Goal: Task Accomplishment & Management: Complete application form

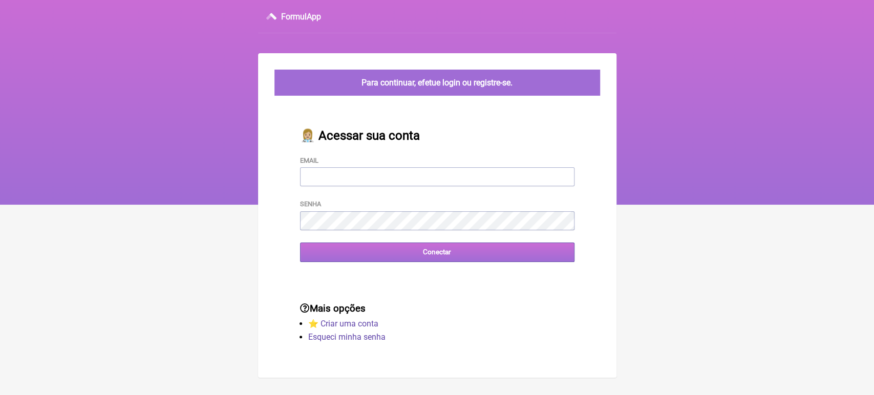
type input "[EMAIL_ADDRESS][DOMAIN_NAME]"
click at [338, 259] on input "Conectar" at bounding box center [437, 252] width 275 height 19
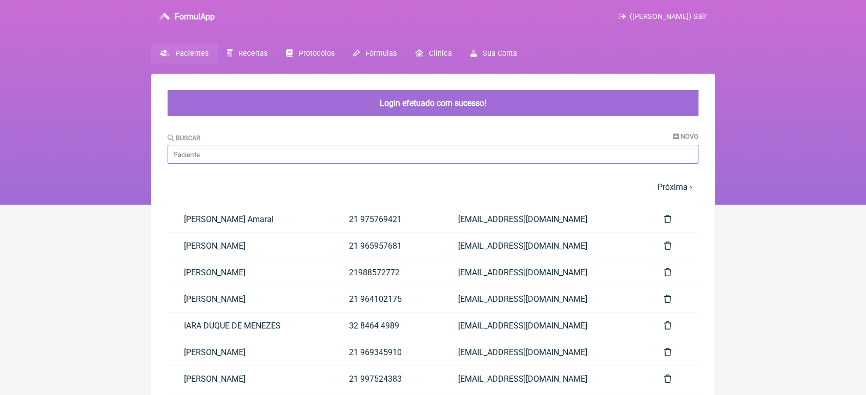
click at [281, 156] on input "Buscar" at bounding box center [432, 154] width 531 height 19
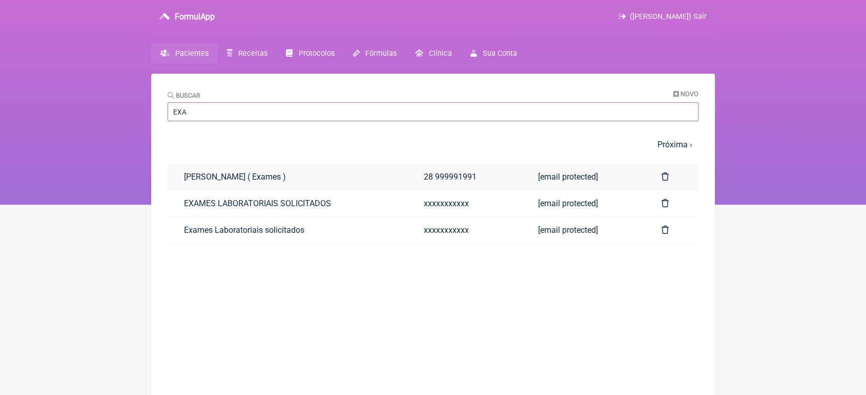
drag, startPoint x: 281, startPoint y: 156, endPoint x: 205, endPoint y: 183, distance: 80.7
click at [205, 183] on main "Buscar Novo EXA 1 2 3 4 5 … Próxima › Última » Paciente Telefone Email SHAYANNE…" at bounding box center [432, 271] width 563 height 395
type input "EXA"
click at [204, 201] on link "EXAMES LABORATORIAIS SOLICITADOS" at bounding box center [287, 204] width 240 height 26
click at [0, 26] on nav "FormulApp (VINICIUS VIEIRA PASCHOAL) Sair Pacientes Receitas Protocolos Fórmula…" at bounding box center [433, 102] width 866 height 205
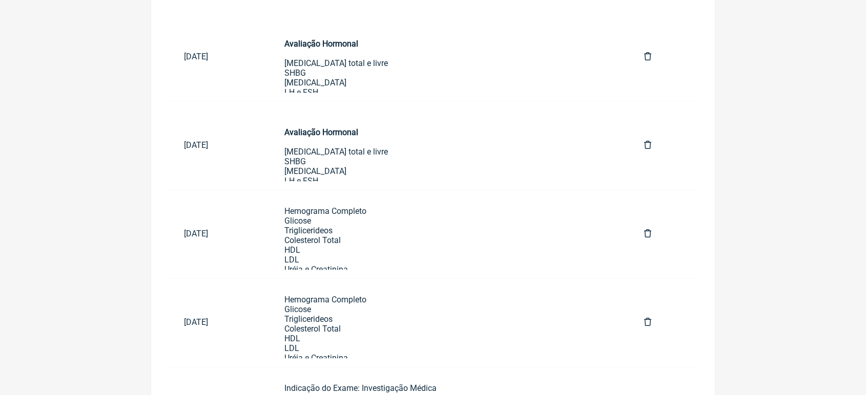
scroll to position [553, 0]
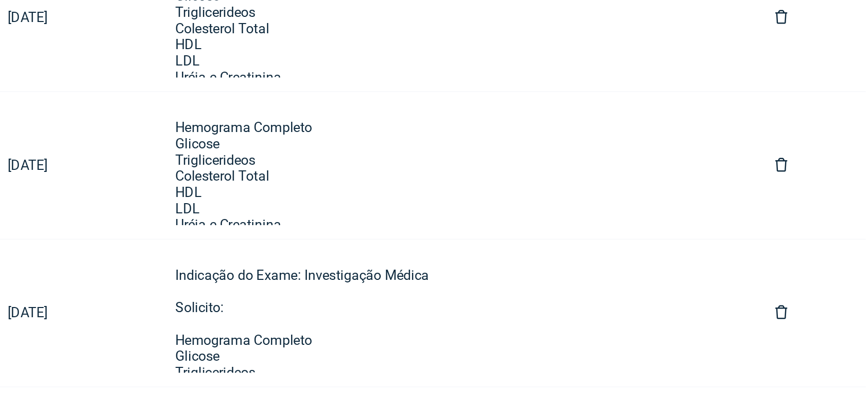
scroll to position [624, 0]
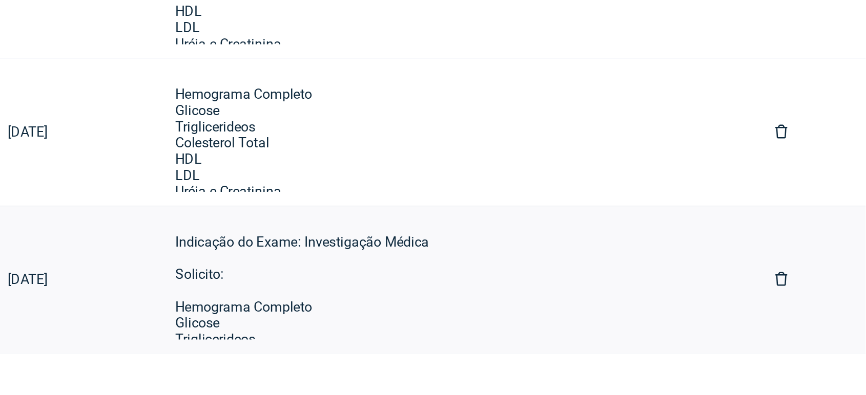
click at [243, 339] on link "02/09/2025" at bounding box center [217, 326] width 100 height 26
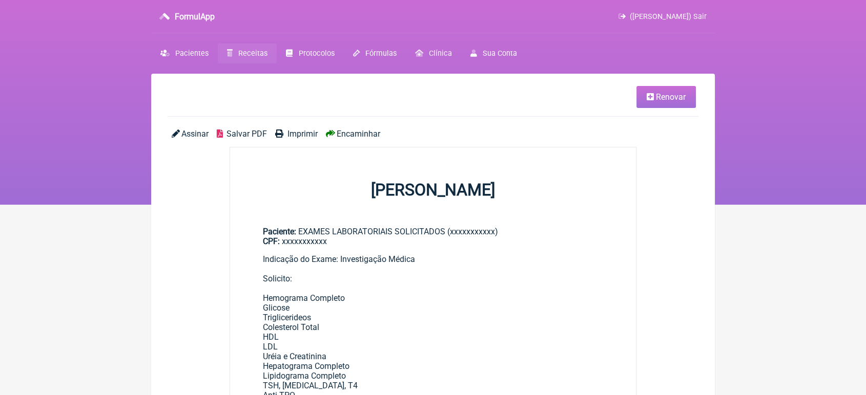
click at [671, 97] on span "Renovar" at bounding box center [671, 97] width 30 height 10
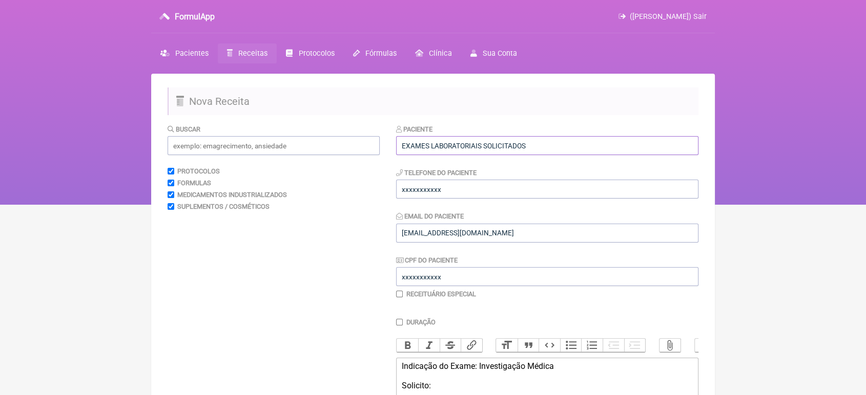
click at [566, 138] on input "EXAMES LABORATORIAIS SOLICITADOS" at bounding box center [547, 145] width 302 height 19
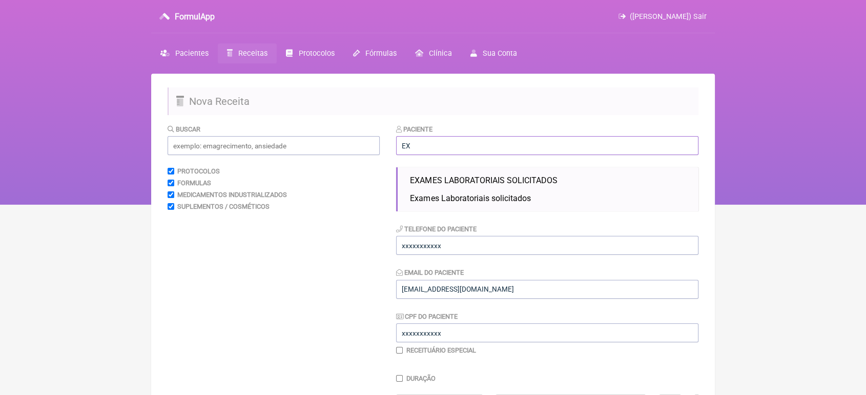
type input "E"
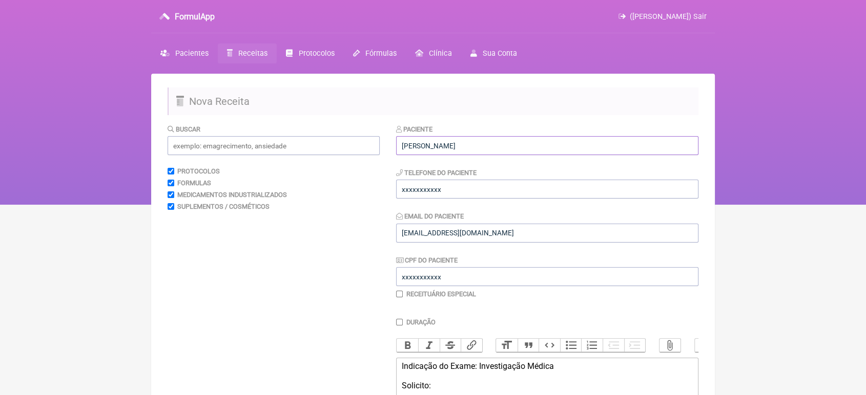
type input "[PERSON_NAME]"
click at [481, 202] on div "Paciente Taisa Barbosa Gomes Telefone do Paciente xxxxxxxxxxx Email do Paciente…" at bounding box center [547, 211] width 302 height 175
click at [471, 194] on input "xxxxxxxxxxx" at bounding box center [547, 189] width 302 height 19
type input "x"
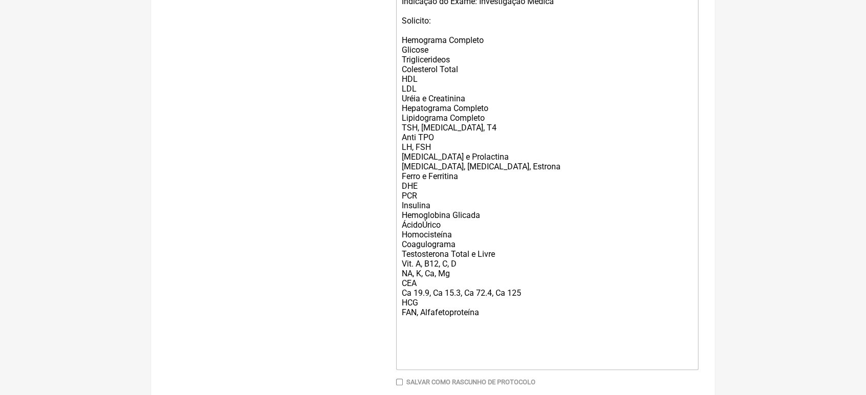
scroll to position [434, 0]
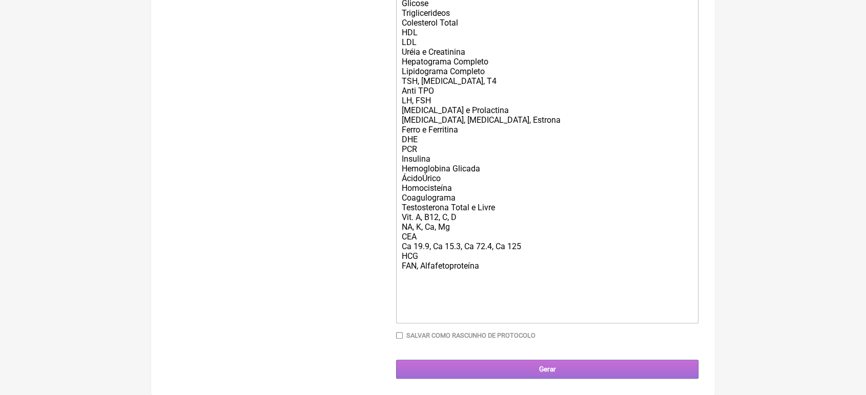
type input "21989548018"
click at [508, 370] on input "Gerar" at bounding box center [547, 369] width 302 height 19
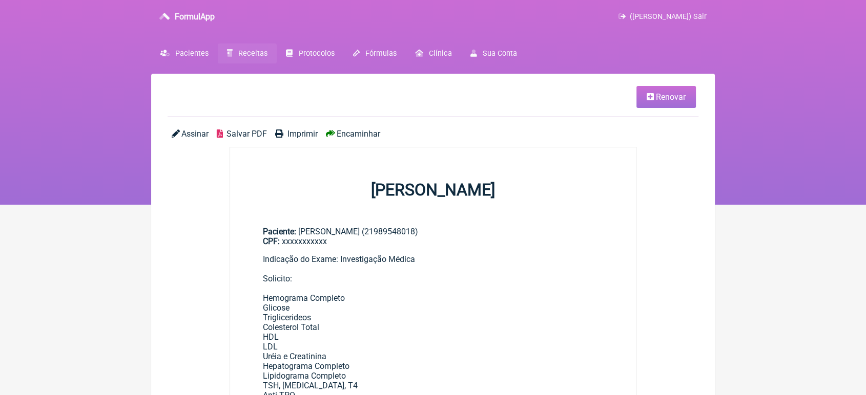
click at [351, 136] on span "Encaminhar" at bounding box center [358, 134] width 44 height 10
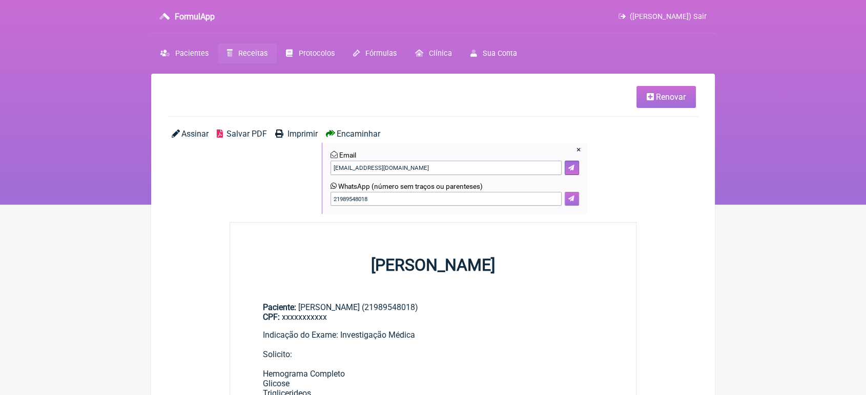
click at [578, 201] on button at bounding box center [571, 199] width 14 height 14
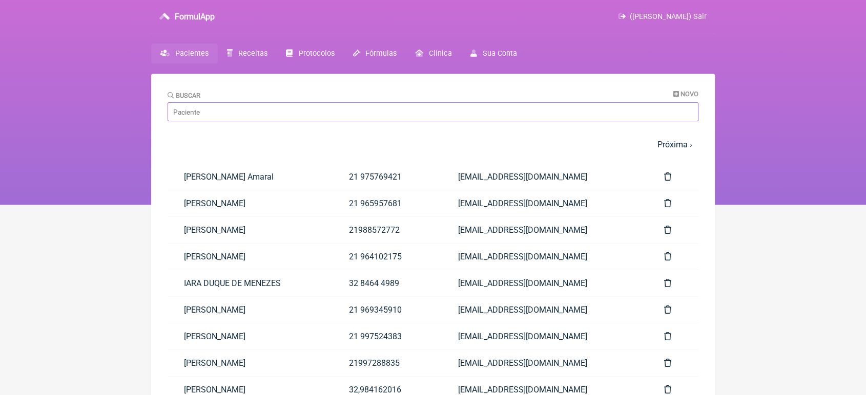
click at [239, 108] on input "Buscar" at bounding box center [432, 111] width 531 height 19
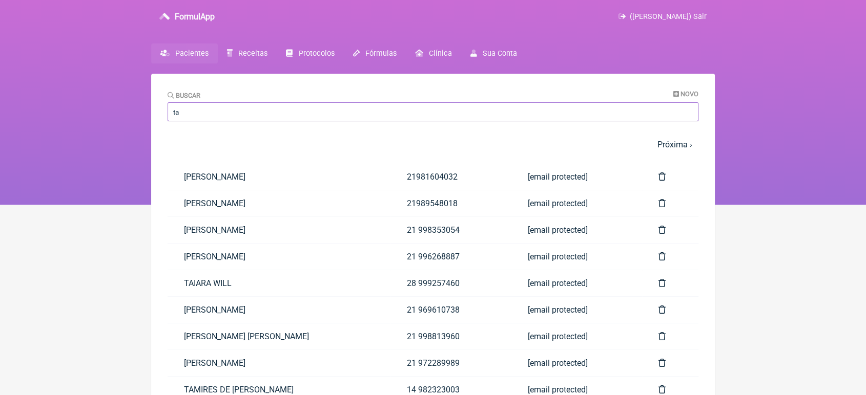
scroll to position [18, 0]
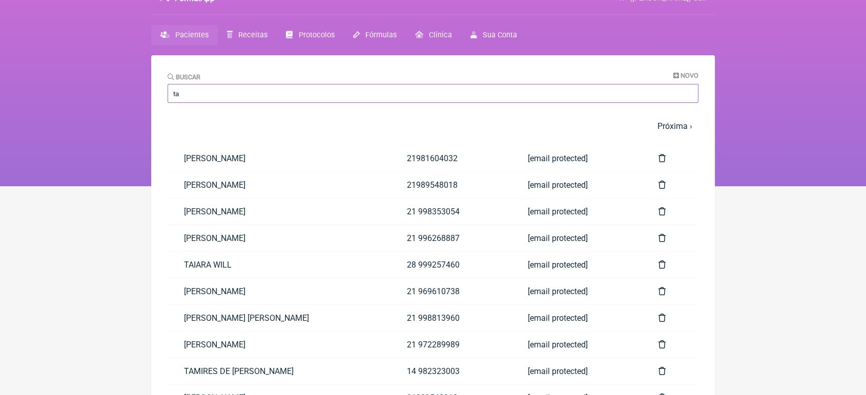
type input "t"
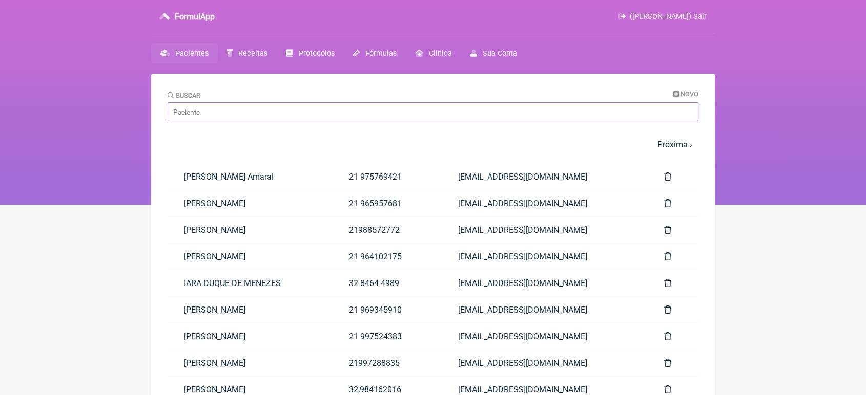
click at [218, 111] on input "Buscar" at bounding box center [432, 111] width 531 height 19
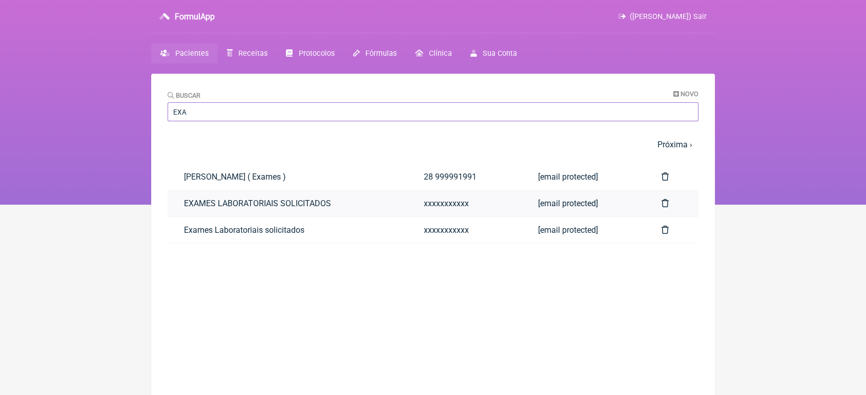
type input "EXA"
click at [205, 208] on link "EXAMES LABORATORIAIS SOLICITADOS" at bounding box center [287, 204] width 240 height 26
click at [279, 226] on link "Exames Laboratoriais solicitados" at bounding box center [287, 230] width 240 height 26
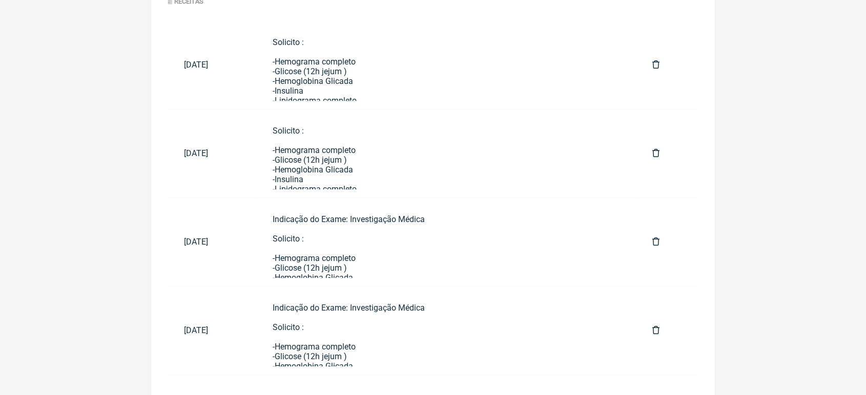
scroll to position [536, 0]
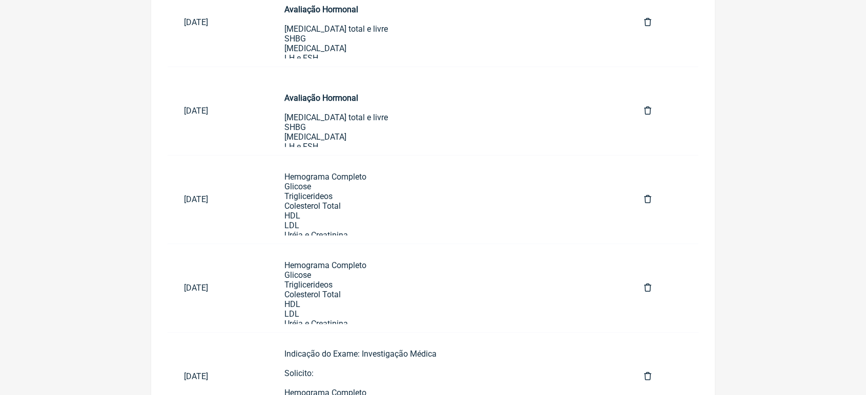
scroll to position [599, 0]
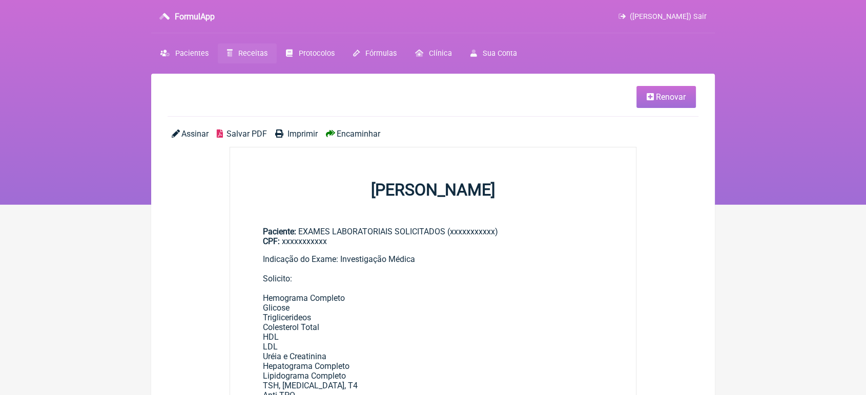
click at [676, 97] on span "Renovar" at bounding box center [671, 97] width 30 height 10
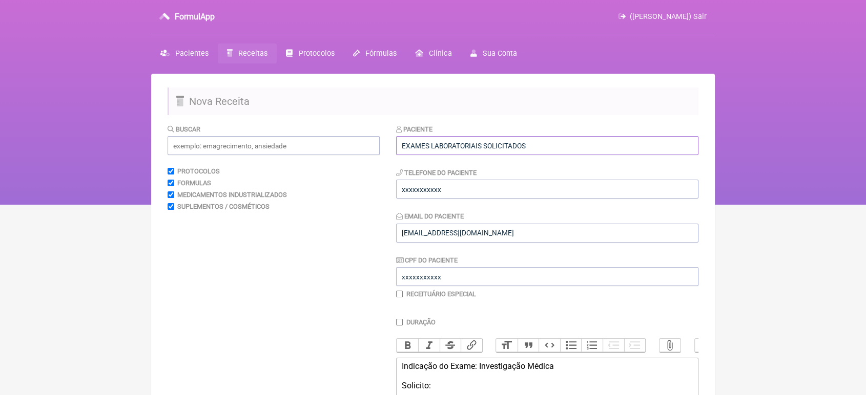
click at [588, 140] on input "EXAMES LABORATORIAIS SOLICITADOS" at bounding box center [547, 145] width 302 height 19
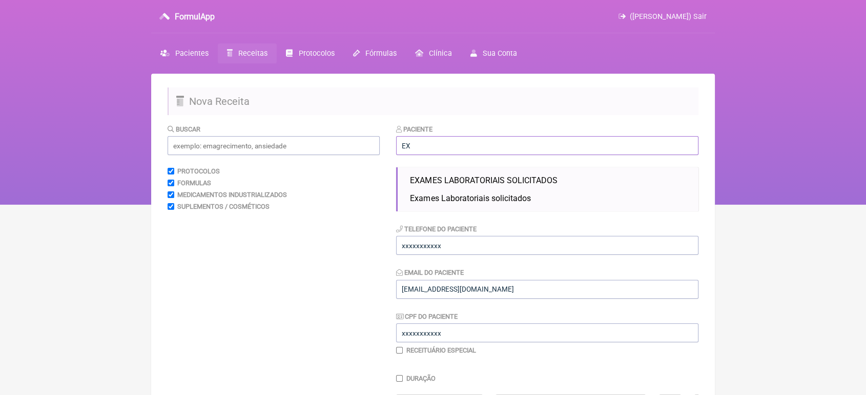
type input "E"
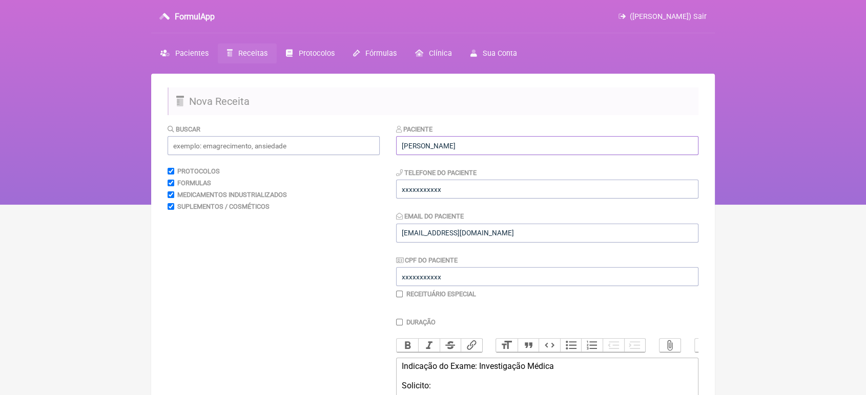
type input "Isis Santana"
click at [463, 184] on input "xxxxxxxxxxx" at bounding box center [547, 189] width 302 height 19
type input "x"
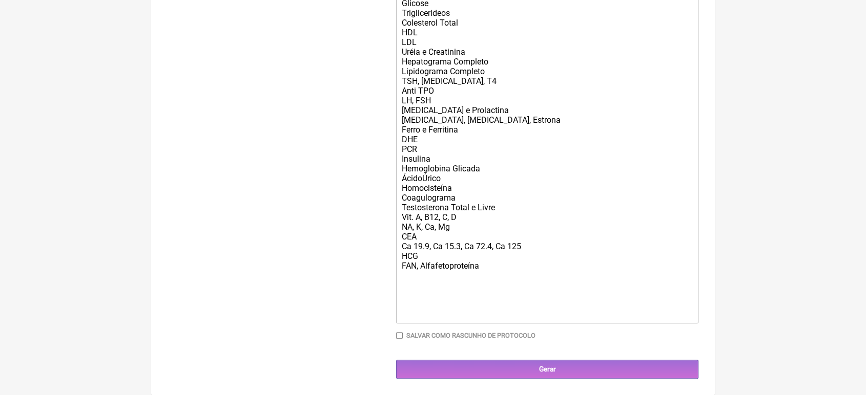
scroll to position [434, 0]
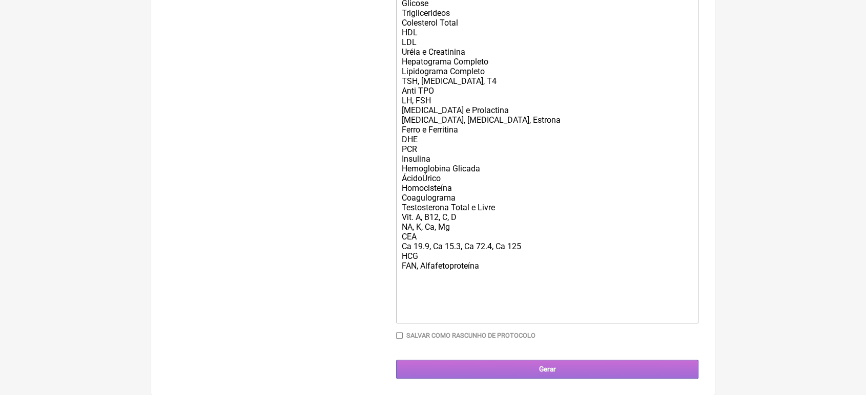
type input "21989548018"
click at [508, 367] on input "Gerar" at bounding box center [547, 369] width 302 height 19
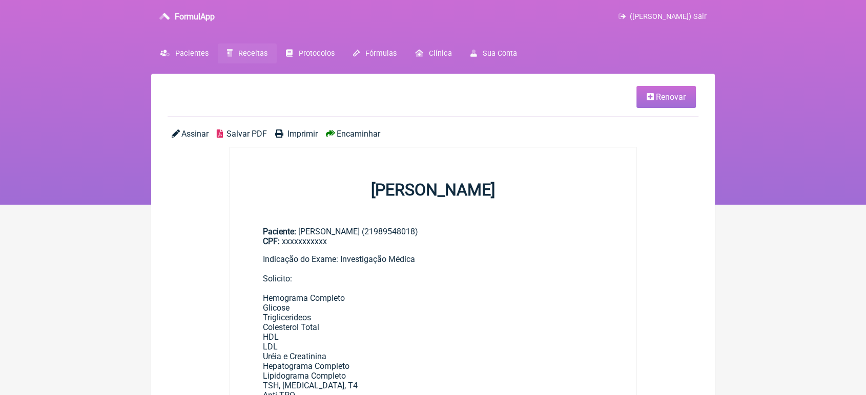
click at [354, 134] on span "Encaminhar" at bounding box center [358, 134] width 44 height 10
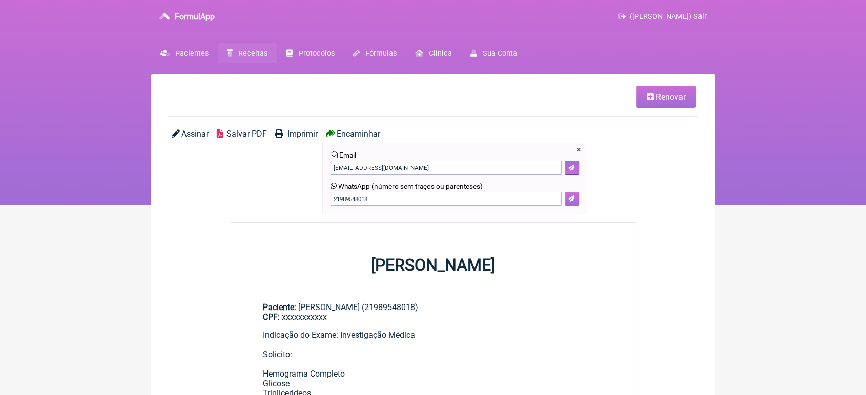
click at [569, 196] on icon at bounding box center [571, 199] width 6 height 6
click at [657, 99] on span "Renovar" at bounding box center [671, 97] width 30 height 10
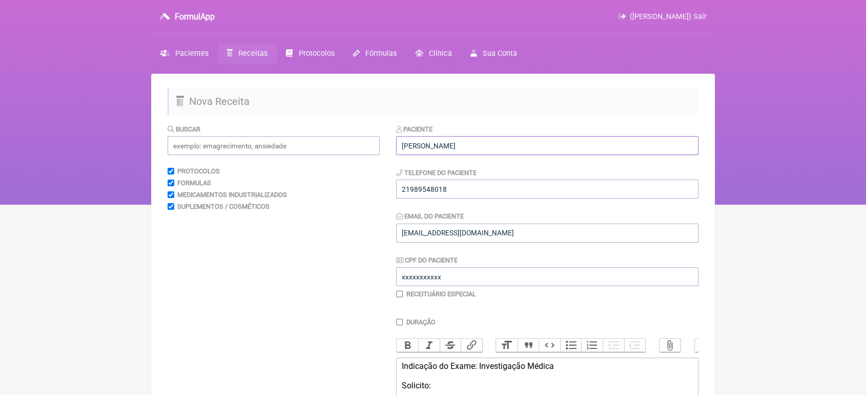
click at [525, 139] on input "Isis Santana" at bounding box center [547, 145] width 302 height 19
type input "I"
drag, startPoint x: 525, startPoint y: 139, endPoint x: 729, endPoint y: 168, distance: 206.4
click at [729, 168] on div "FormulApp (VINICIUS VIEIRA PASCHOAL) Sair Pacientes Receitas Protocolos Fórmula…" at bounding box center [433, 102] width 866 height 205
type input "Simone Pacheco de Cerqueira Lima"
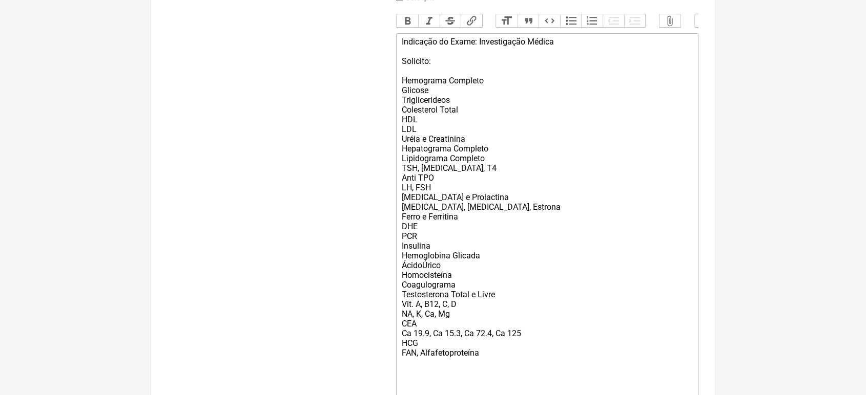
scroll to position [434, 0]
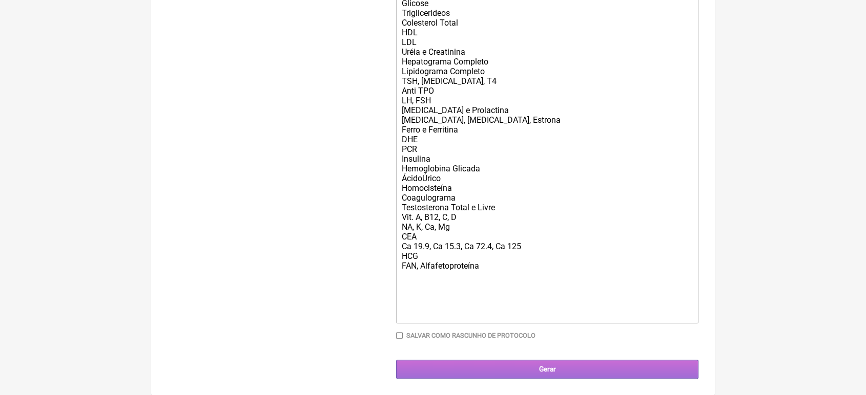
click at [557, 370] on input "Gerar" at bounding box center [547, 369] width 302 height 19
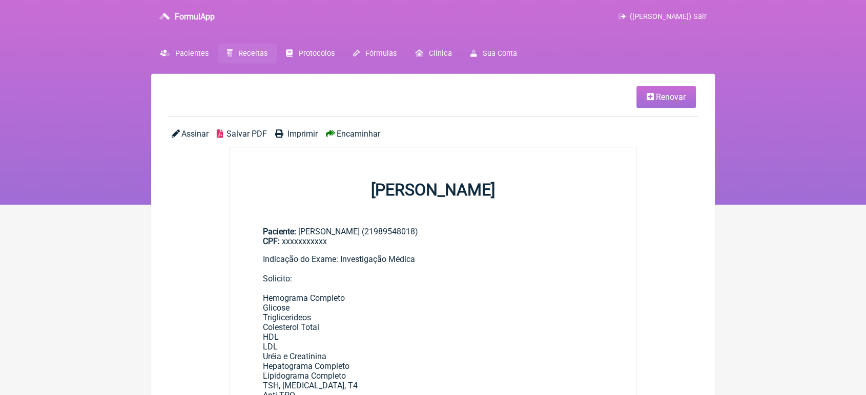
click at [364, 132] on span "Encaminhar" at bounding box center [358, 134] width 44 height 10
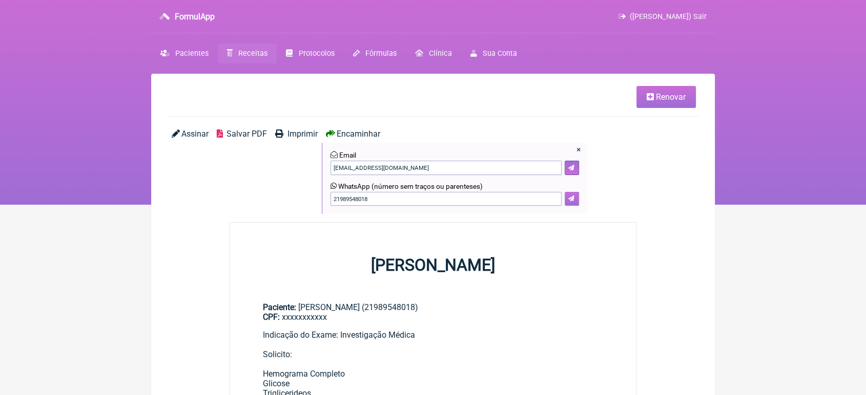
click at [569, 199] on icon at bounding box center [571, 199] width 6 height 6
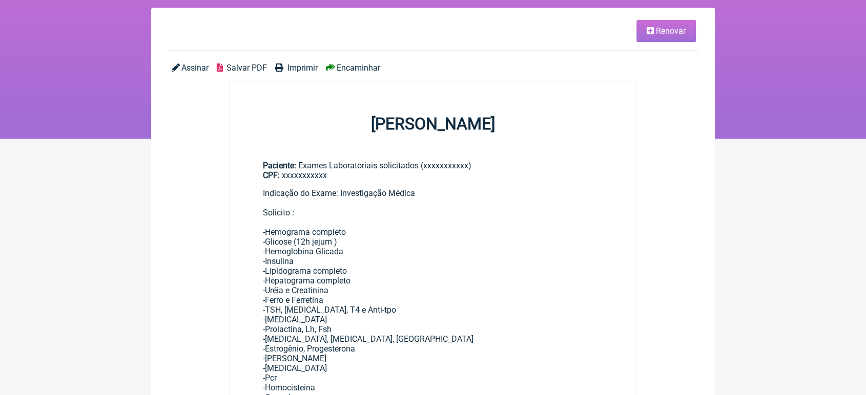
scroll to position [62, 0]
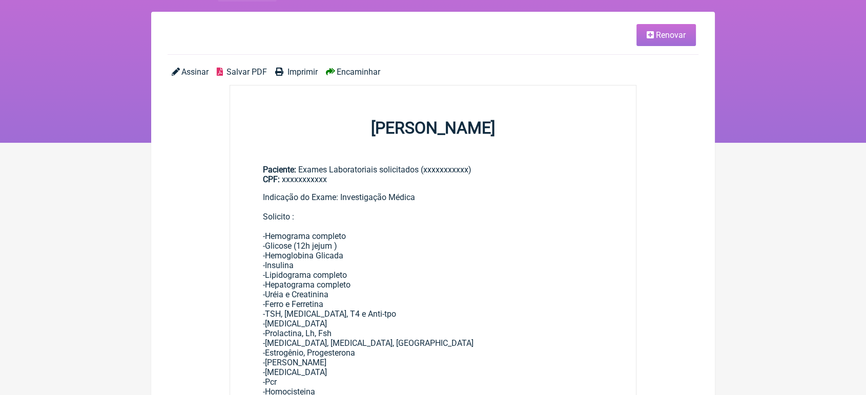
click at [675, 42] on link "Renovar" at bounding box center [665, 35] width 59 height 22
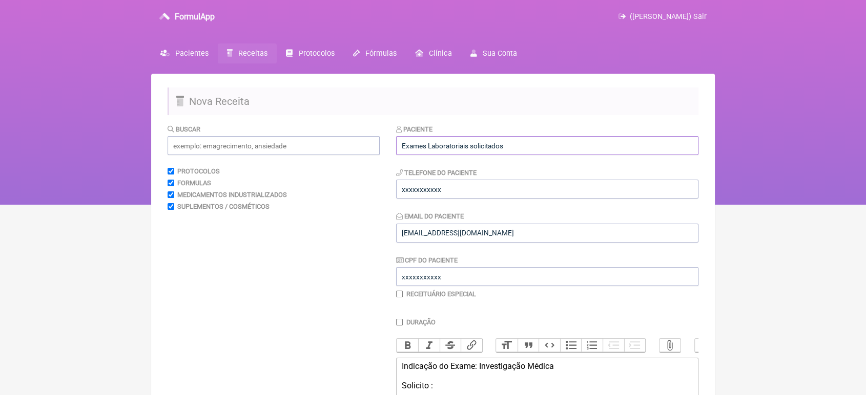
click at [518, 143] on input "Exames Laboratoriais solicitados" at bounding box center [547, 145] width 302 height 19
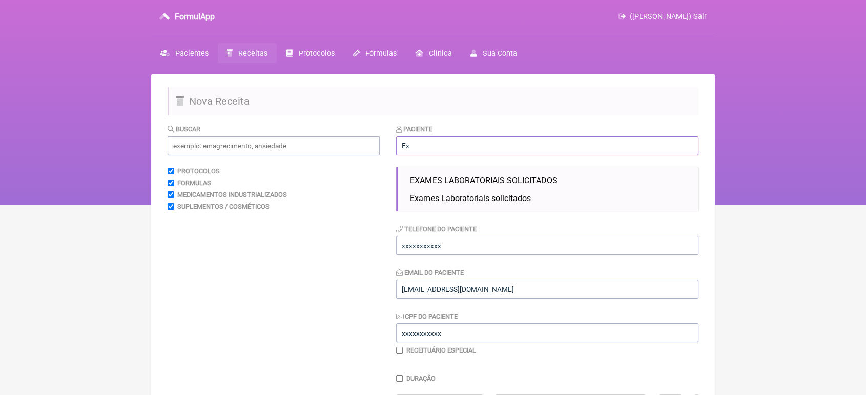
type input "E"
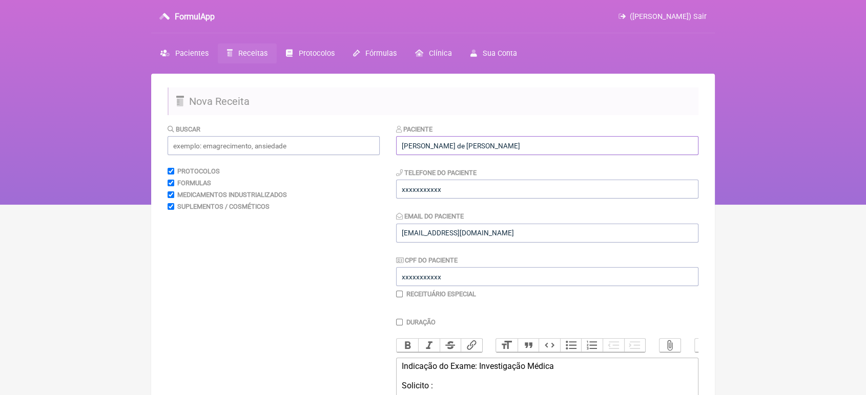
click at [430, 144] on input "Marcos vinicius de Anchieta Roberto" at bounding box center [547, 145] width 302 height 19
click at [589, 146] on input "Marcos Vinicius de Anchieta Roberto" at bounding box center [547, 145] width 302 height 19
type input "Marcos Vinicius de Anchieta Roberto"
click at [500, 178] on div "Telefone do Paciente xxxxxxxxxxx" at bounding box center [547, 182] width 302 height 31
click at [460, 192] on input "xxxxxxxxxxx" at bounding box center [547, 189] width 302 height 19
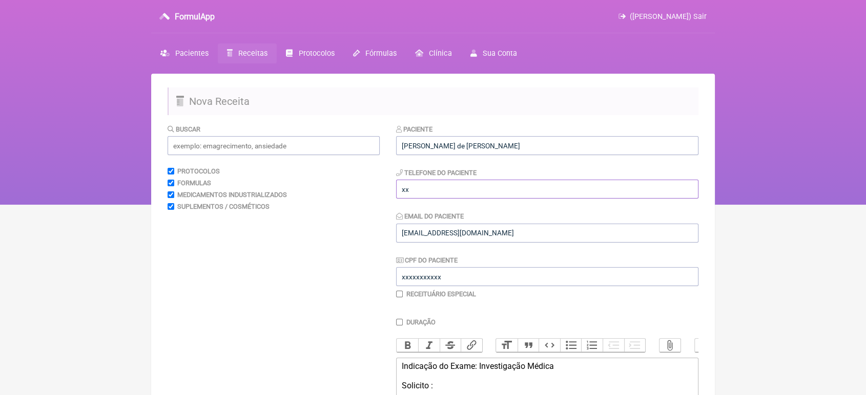
type input "x"
click at [433, 191] on input "219854" at bounding box center [547, 189] width 302 height 19
click at [432, 185] on input "219895418018" at bounding box center [547, 189] width 302 height 19
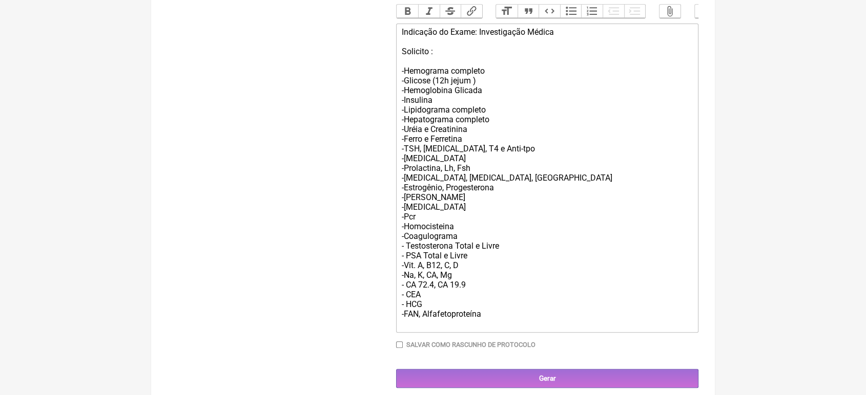
scroll to position [365, 0]
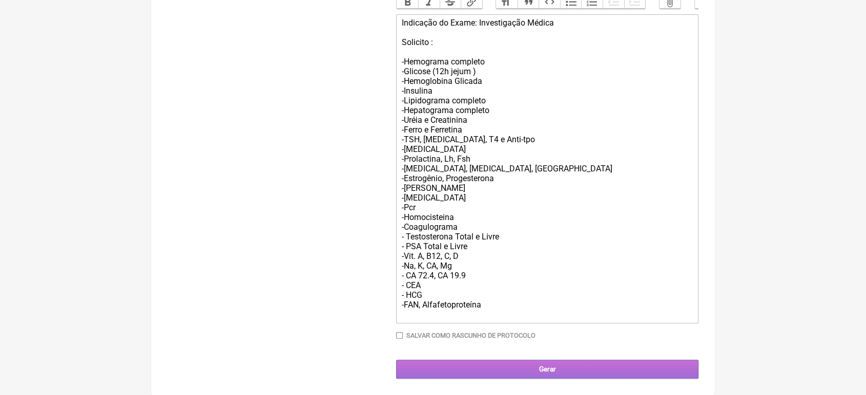
type input "21989548018"
click at [551, 363] on input "Gerar" at bounding box center [547, 369] width 302 height 19
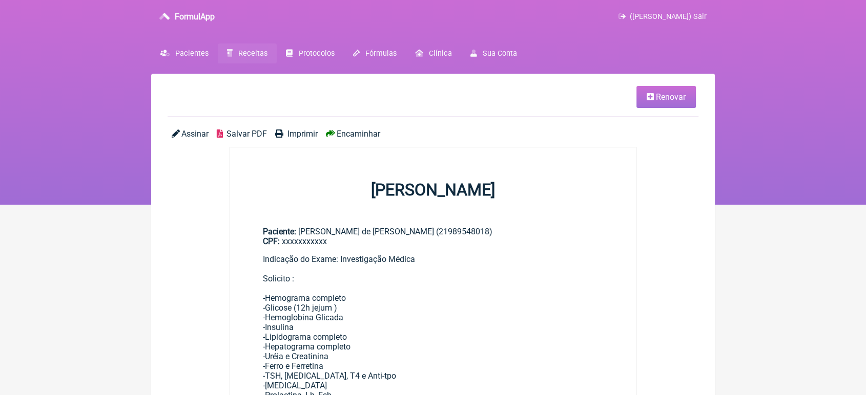
click at [343, 136] on span "Encaminhar" at bounding box center [358, 134] width 44 height 10
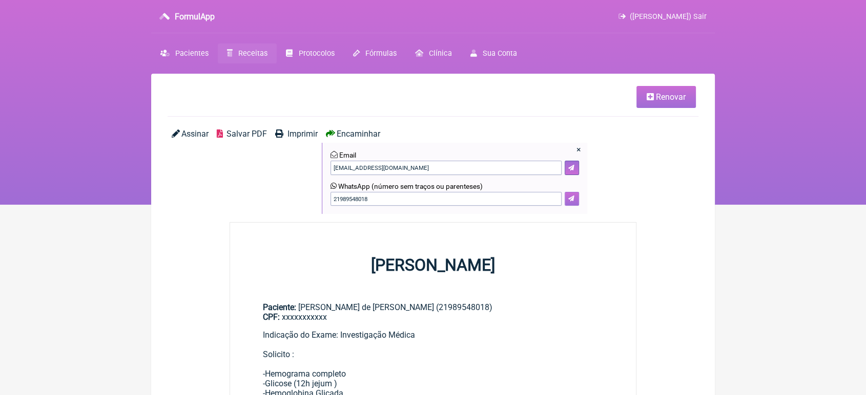
click at [573, 193] on button at bounding box center [571, 199] width 14 height 14
